Goal: Check status: Check status

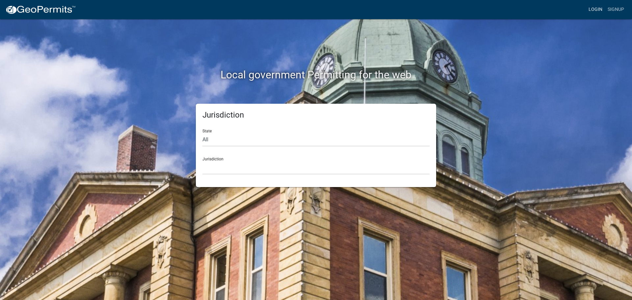
click at [596, 6] on link "Login" at bounding box center [595, 9] width 19 height 13
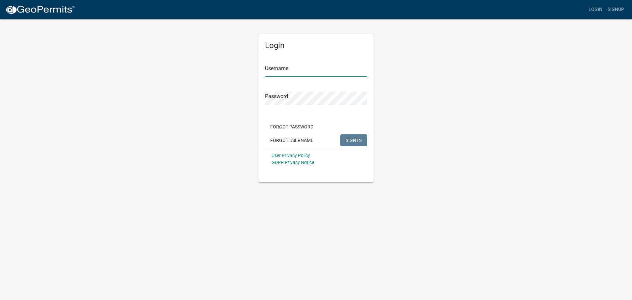
type input "Lindseyhanson"
click at [360, 142] on span "SIGN IN" at bounding box center [353, 139] width 16 height 5
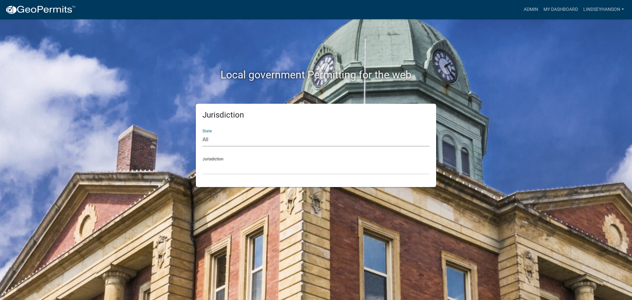
click at [260, 143] on select "All [US_STATE] [US_STATE] [US_STATE] [US_STATE] [US_STATE] [US_STATE] [US_STATE…" at bounding box center [315, 139] width 227 height 13
select select "[US_STATE]"
click at [202, 133] on select "All [US_STATE] [US_STATE] [US_STATE] [US_STATE] [US_STATE] [US_STATE] [US_STATE…" at bounding box center [315, 139] width 227 height 13
click at [222, 167] on select "[GEOGRAPHIC_DATA], [US_STATE] [GEOGRAPHIC_DATA], [US_STATE] [GEOGRAPHIC_DATA], …" at bounding box center [315, 167] width 227 height 13
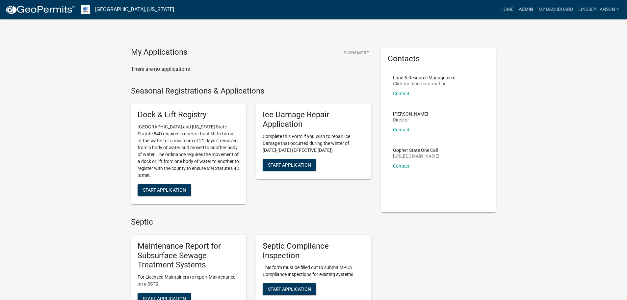
click at [522, 11] on link "Admin" at bounding box center [526, 9] width 20 height 13
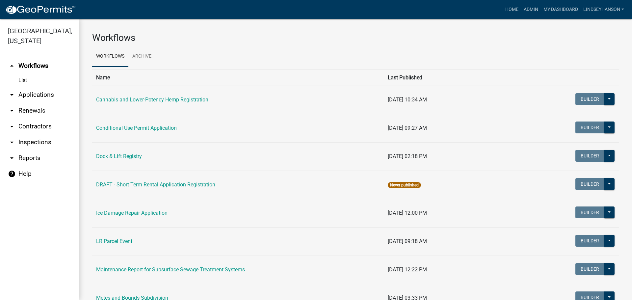
click at [49, 96] on link "arrow_drop_down Applications" at bounding box center [39, 95] width 79 height 16
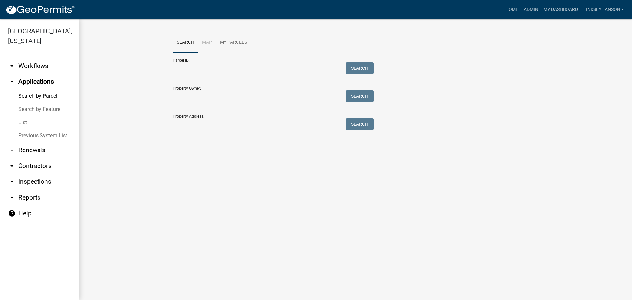
click at [210, 61] on div "Parcel ID: Search" at bounding box center [271, 64] width 197 height 23
click at [209, 64] on input "Parcel ID:" at bounding box center [254, 68] width 163 height 13
paste input "16000240139001"
type input "16000240139001"
click at [365, 66] on button "Search" at bounding box center [359, 68] width 28 height 12
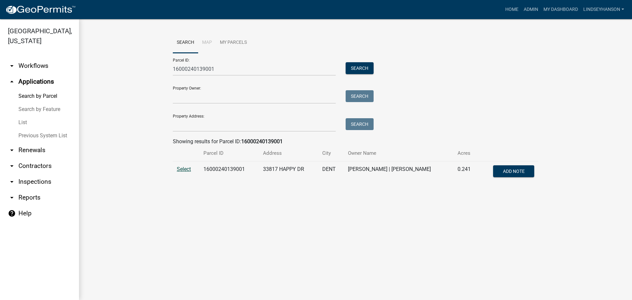
click at [180, 170] on span "Select" at bounding box center [184, 169] width 14 height 6
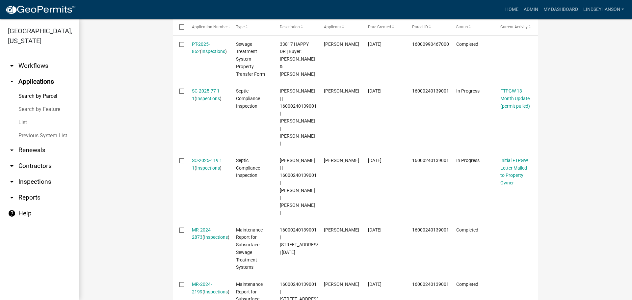
scroll to position [197, 0]
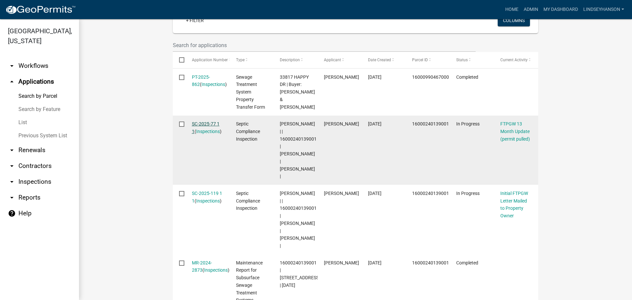
click at [203, 133] on link "SC-2025-77 1 1" at bounding box center [206, 127] width 28 height 13
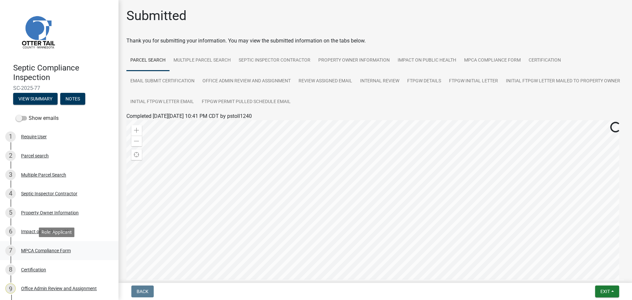
click at [44, 254] on div "7 MPCA Compliance Form" at bounding box center [56, 250] width 103 height 11
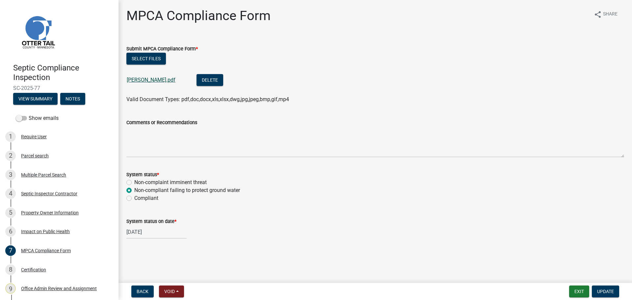
click at [150, 80] on link "[PERSON_NAME].pdf" at bounding box center [151, 80] width 49 height 6
click at [580, 291] on button "Exit" at bounding box center [579, 291] width 20 height 12
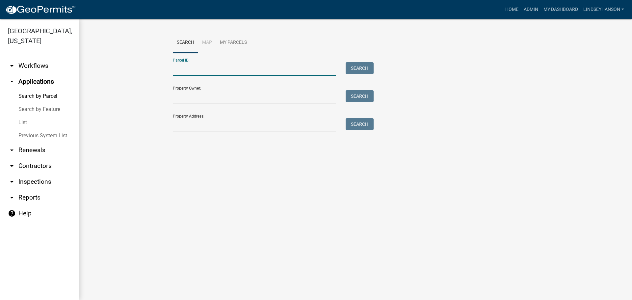
click at [206, 69] on input "Parcel ID:" at bounding box center [254, 68] width 163 height 13
paste input "16000240139001"
type input "16000240139001"
click at [366, 69] on button "Search" at bounding box center [359, 68] width 28 height 12
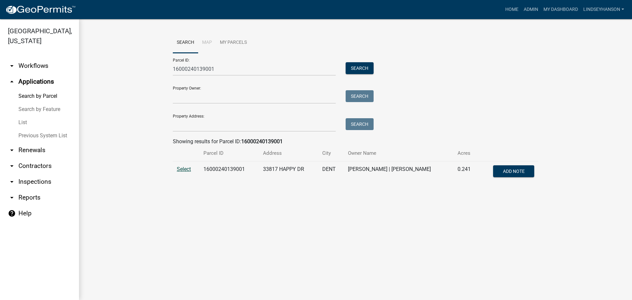
click at [184, 171] on span "Select" at bounding box center [184, 169] width 14 height 6
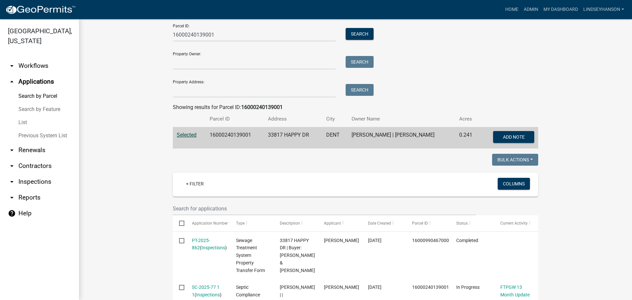
scroll to position [1, 0]
